Goal: Task Accomplishment & Management: Manage account settings

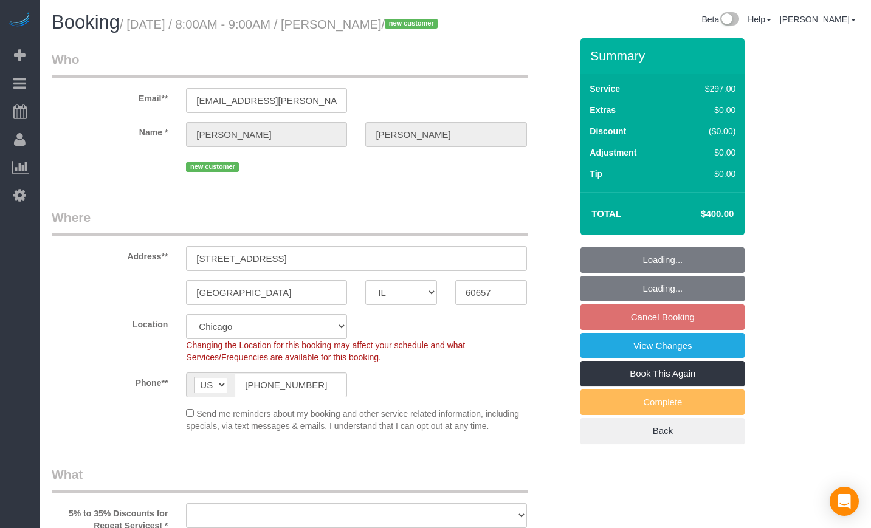
select select "IL"
select select "number:1"
select select "number:58"
select select "number:139"
select select "number:106"
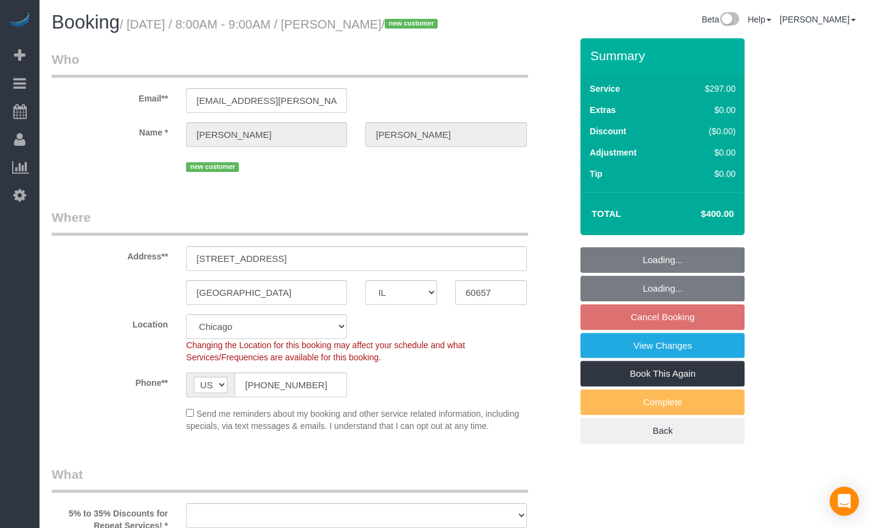
select select "object:813"
select select "513"
select select "7"
select select "spot1"
select select "7"
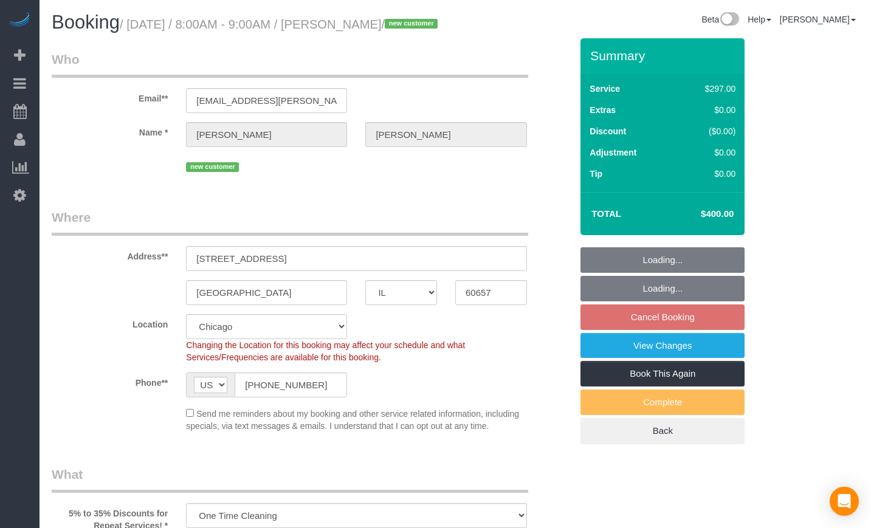
select select "object:1122"
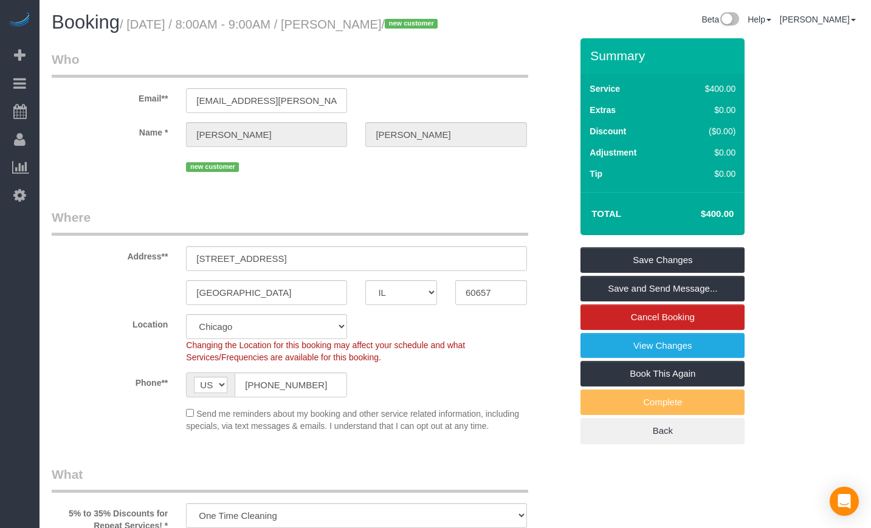
drag, startPoint x: 736, startPoint y: 234, endPoint x: 716, endPoint y: 234, distance: 20.1
click at [716, 229] on td "$400.00" at bounding box center [699, 214] width 79 height 30
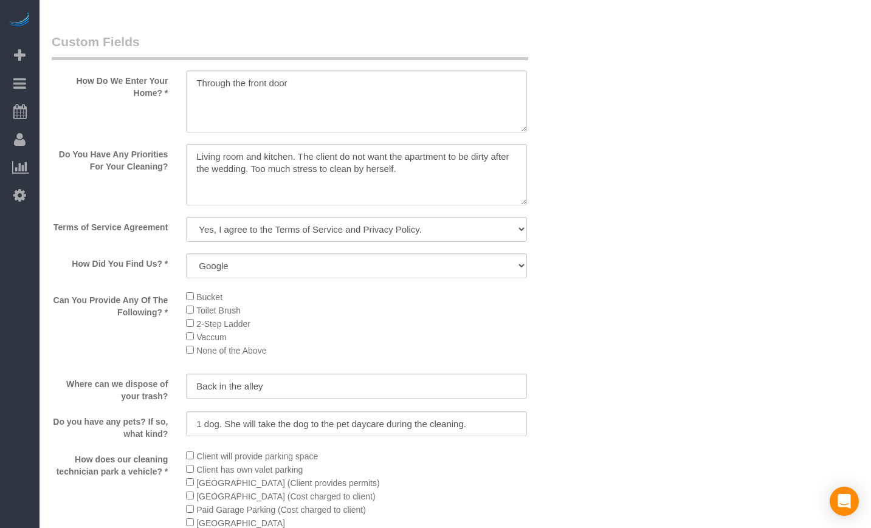
scroll to position [1426, 0]
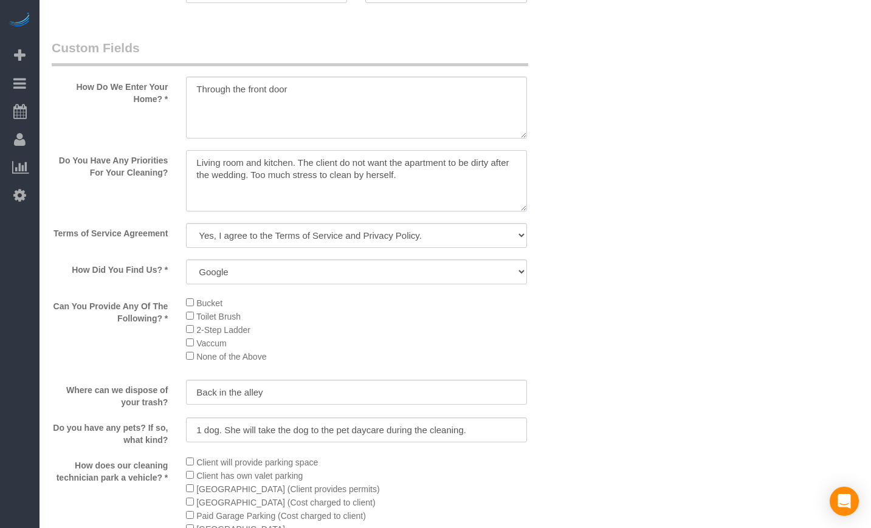
drag, startPoint x: 413, startPoint y: 192, endPoint x: 186, endPoint y: 174, distance: 227.5
click at [186, 174] on textarea at bounding box center [356, 181] width 340 height 62
click at [474, 212] on textarea at bounding box center [356, 181] width 340 height 62
drag, startPoint x: 419, startPoint y: 205, endPoint x: 408, endPoint y: 202, distance: 11.4
click at [408, 202] on textarea at bounding box center [356, 181] width 340 height 62
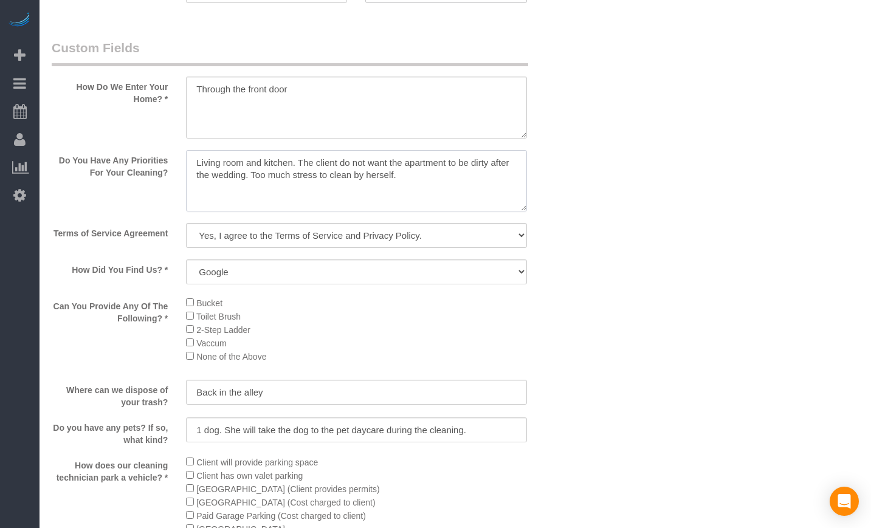
drag, startPoint x: 421, startPoint y: 196, endPoint x: 300, endPoint y: 177, distance: 123.1
click at [300, 177] on textarea at bounding box center [356, 181] width 340 height 62
drag, startPoint x: 292, startPoint y: 184, endPoint x: 176, endPoint y: 181, distance: 115.5
click at [176, 181] on div "Do You Have Any Priorities For Your Cleaning?" at bounding box center [312, 182] width 538 height 64
click at [290, 181] on textarea at bounding box center [356, 181] width 340 height 62
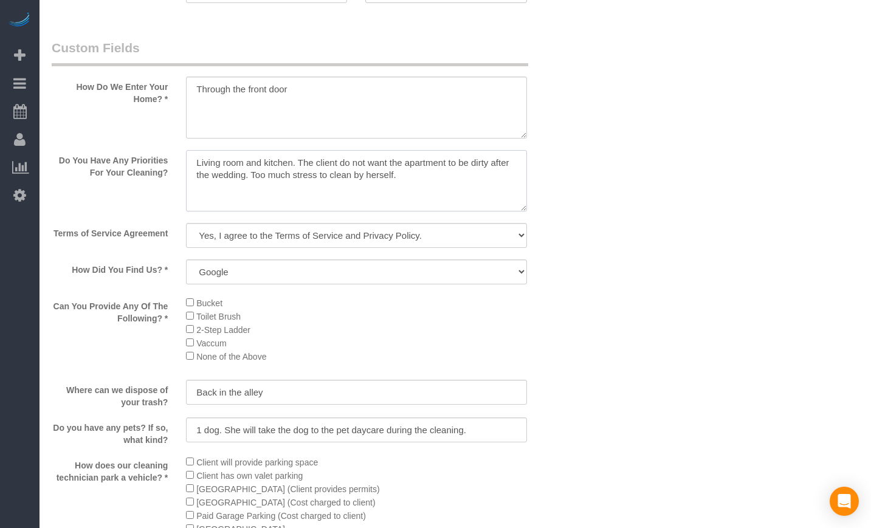
drag, startPoint x: 293, startPoint y: 181, endPoint x: 129, endPoint y: 177, distance: 163.6
click at [129, 177] on div "Do You Have Any Priorities For Your Cleaning?" at bounding box center [312, 182] width 538 height 64
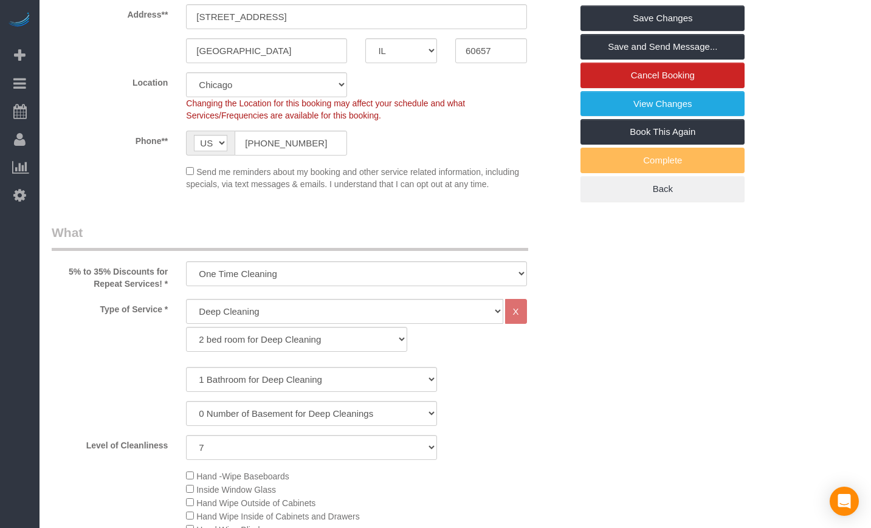
scroll to position [210, 0]
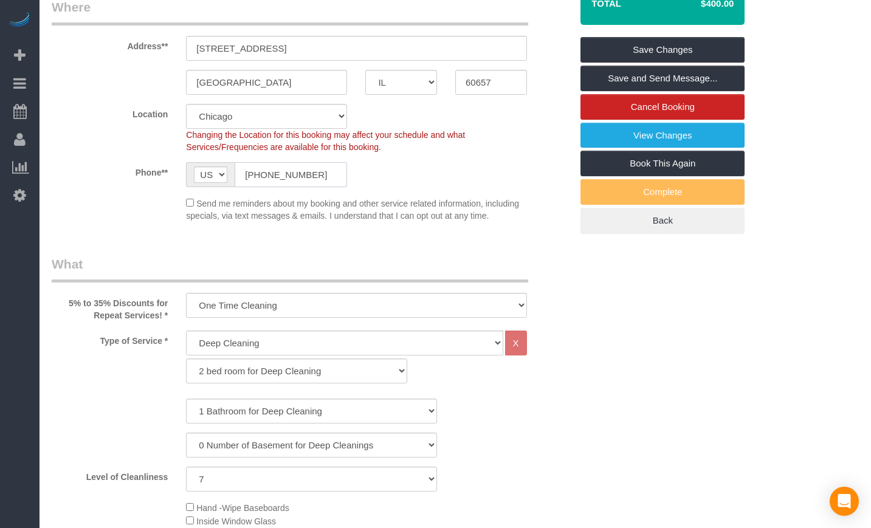
click at [309, 187] on input "[PHONE_NUMBER]" at bounding box center [291, 174] width 112 height 25
